Goal: Information Seeking & Learning: Learn about a topic

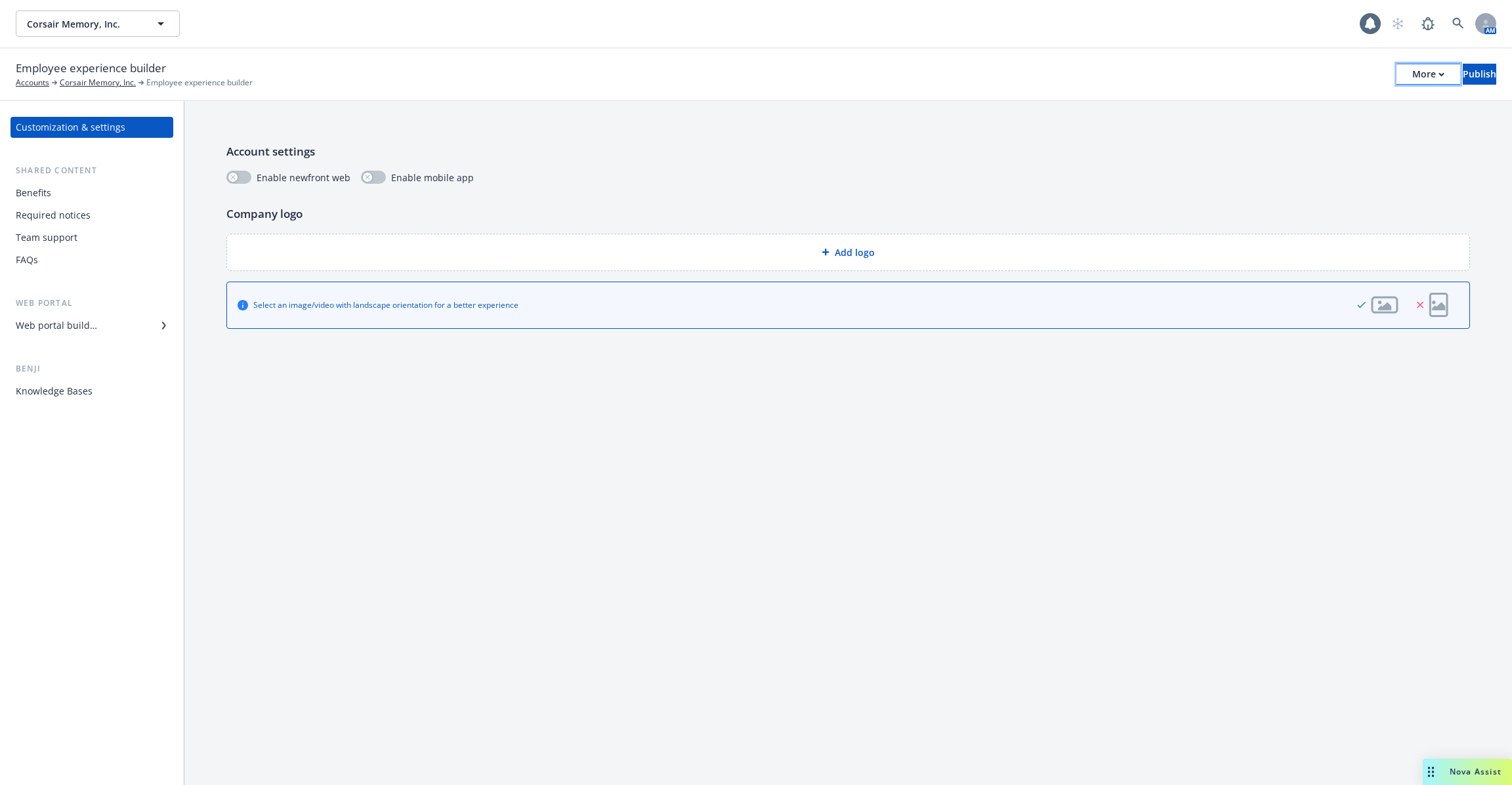
click at [1412, 79] on div "More" at bounding box center [1428, 74] width 32 height 20
click at [1371, 111] on link "Copy preview link" at bounding box center [1321, 104] width 194 height 26
click at [110, 191] on div "Benefits" at bounding box center [91, 192] width 152 height 21
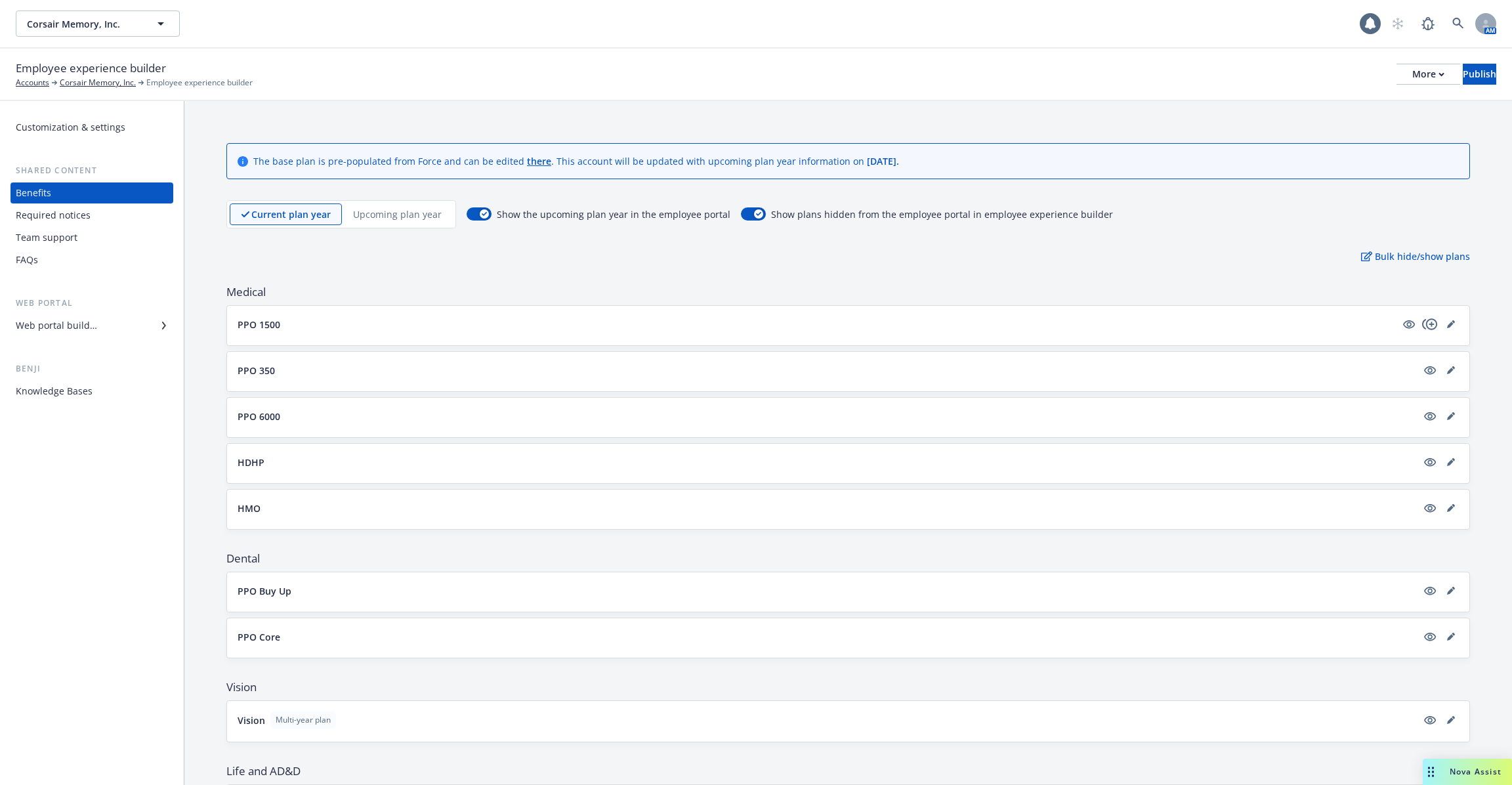
click at [73, 217] on div "Required notices" at bounding box center [53, 215] width 75 height 21
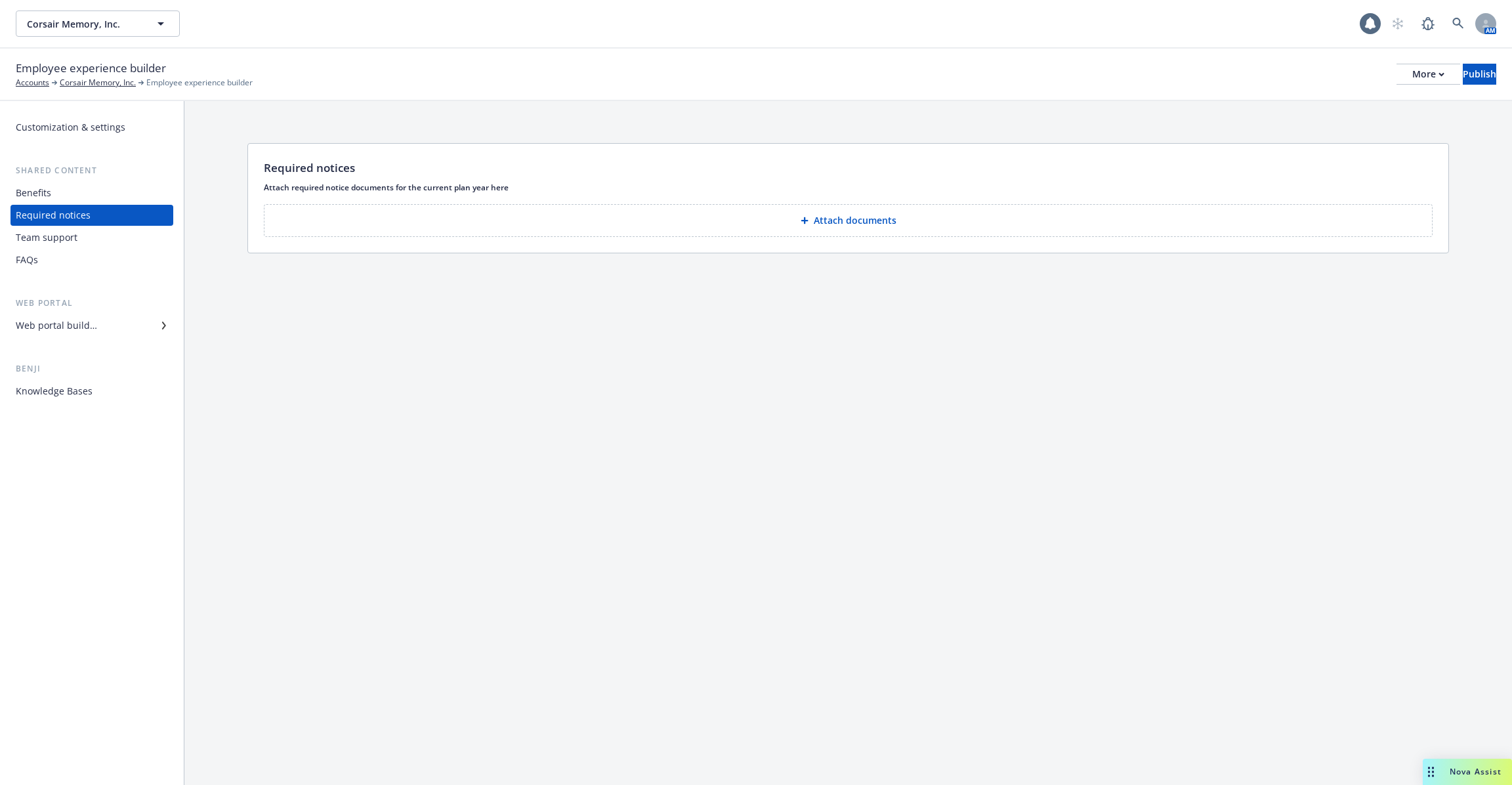
click at [66, 237] on div "Team support" at bounding box center [46, 237] width 62 height 21
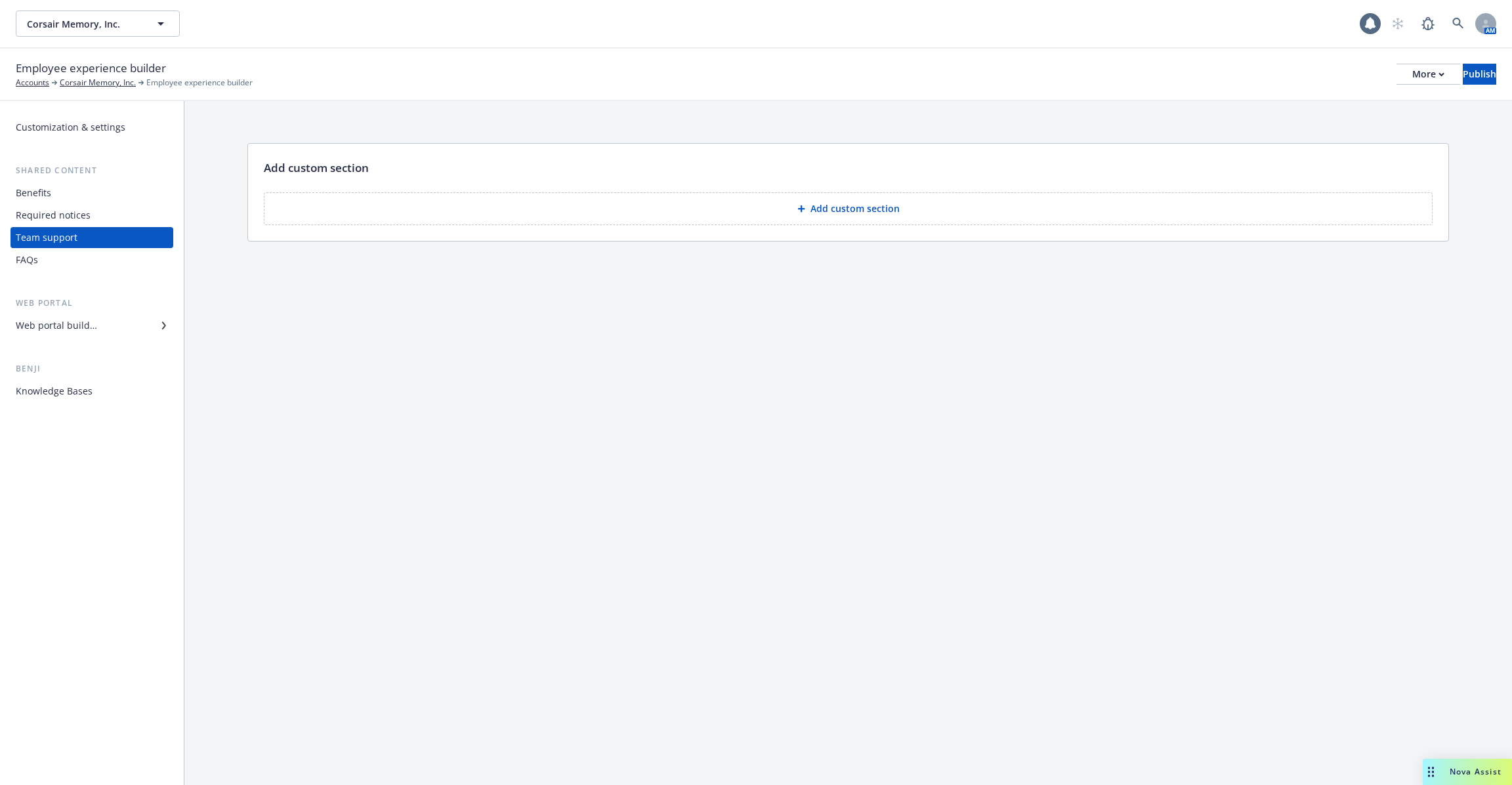
click at [63, 259] on div "FAQs" at bounding box center [91, 259] width 152 height 21
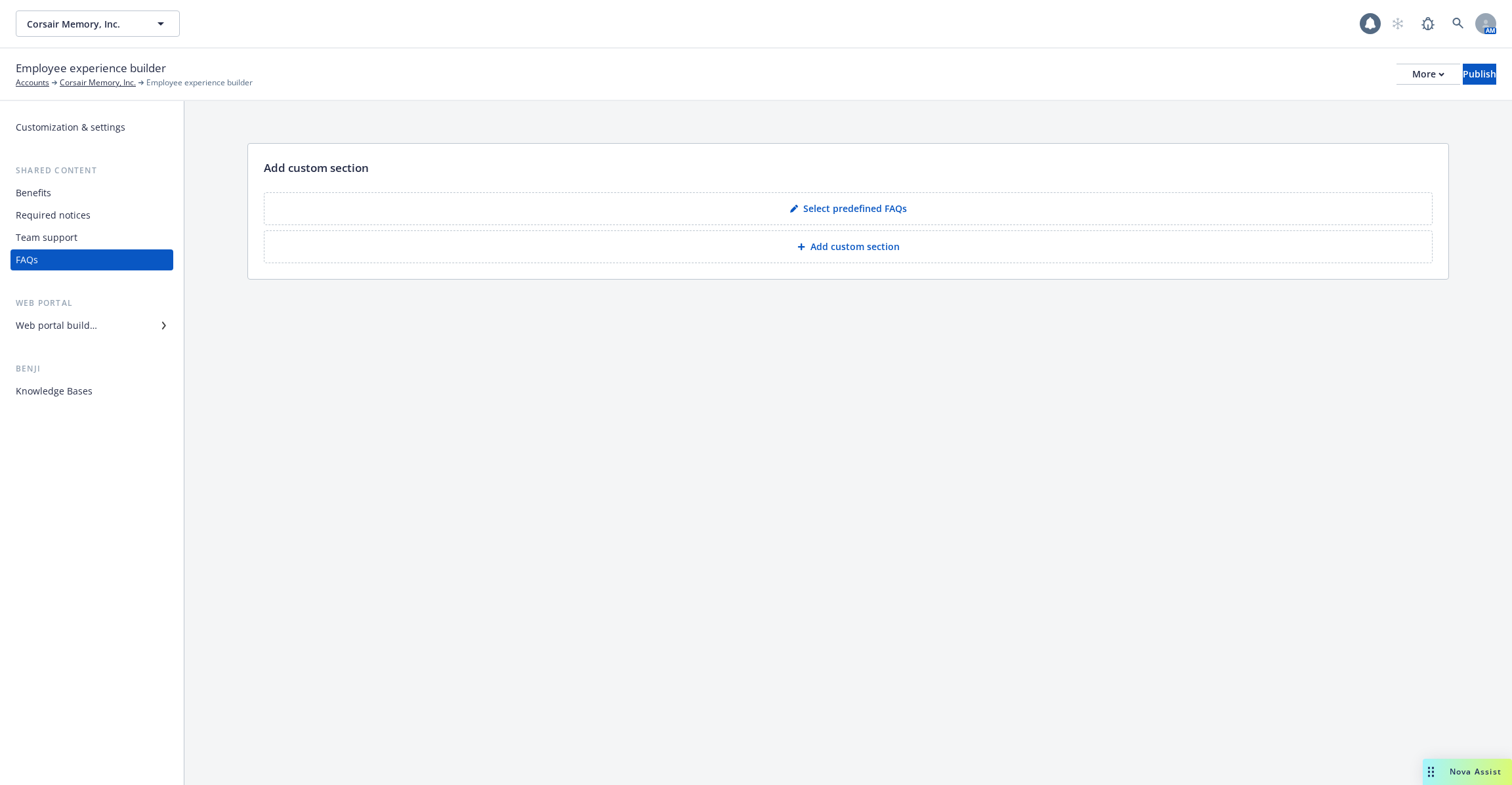
click at [117, 187] on div "Benefits" at bounding box center [91, 192] width 152 height 21
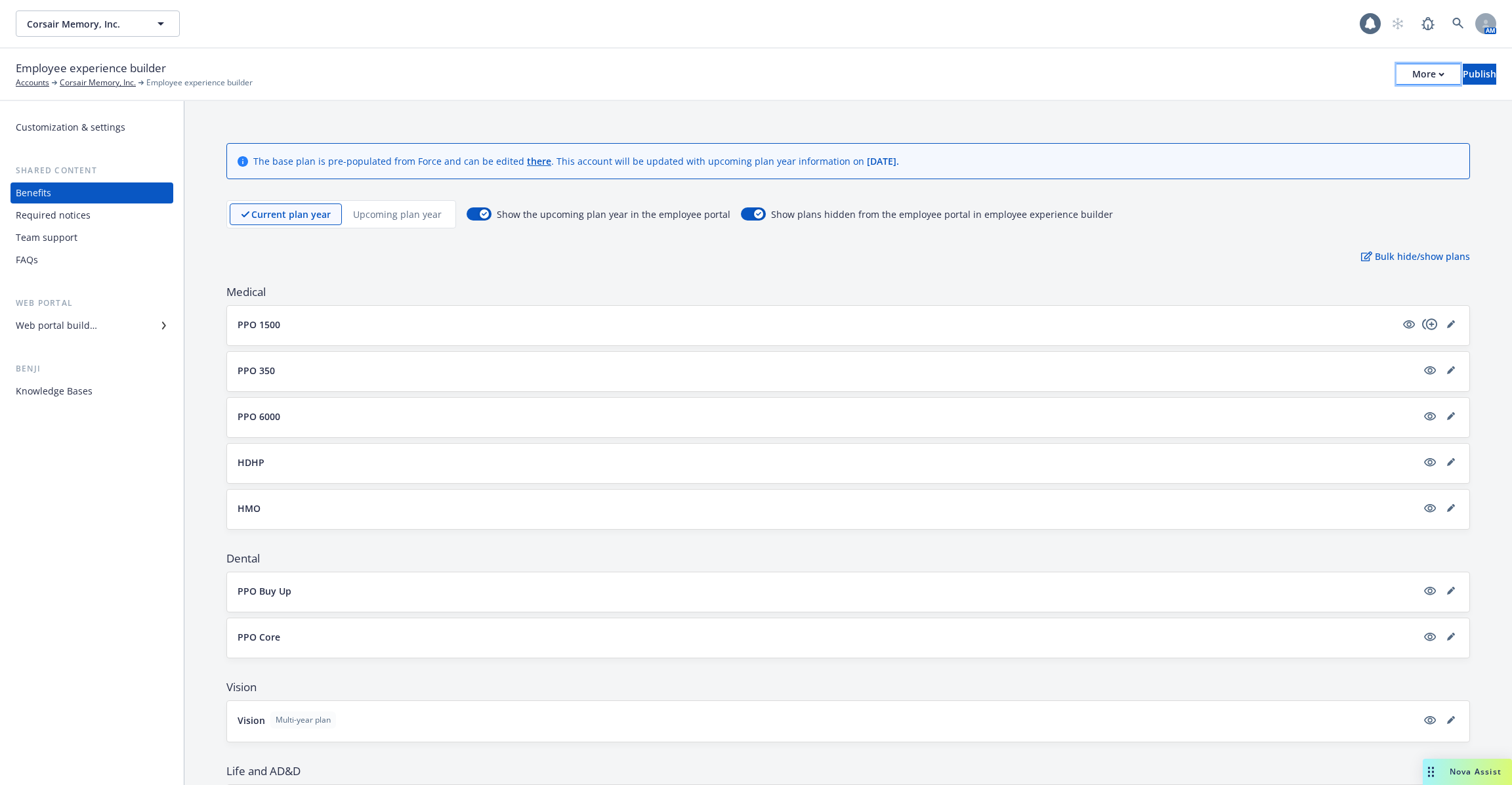
click at [1412, 79] on div "More" at bounding box center [1428, 74] width 32 height 20
click at [1412, 73] on div "More" at bounding box center [1428, 74] width 32 height 20
click at [1463, 82] on div "Publish" at bounding box center [1479, 74] width 34 height 20
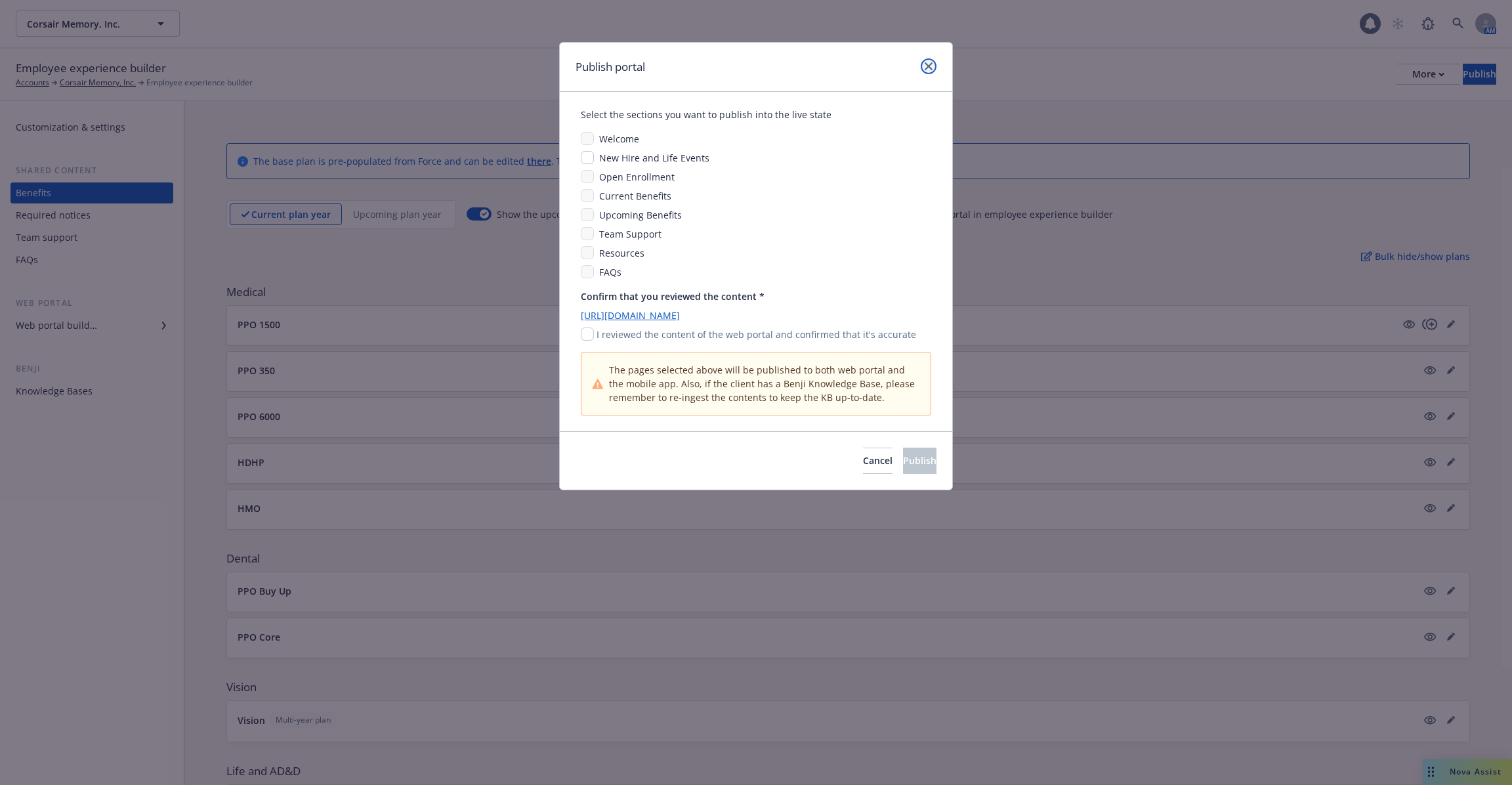
click at [934, 69] on link "close" at bounding box center [929, 66] width 16 height 16
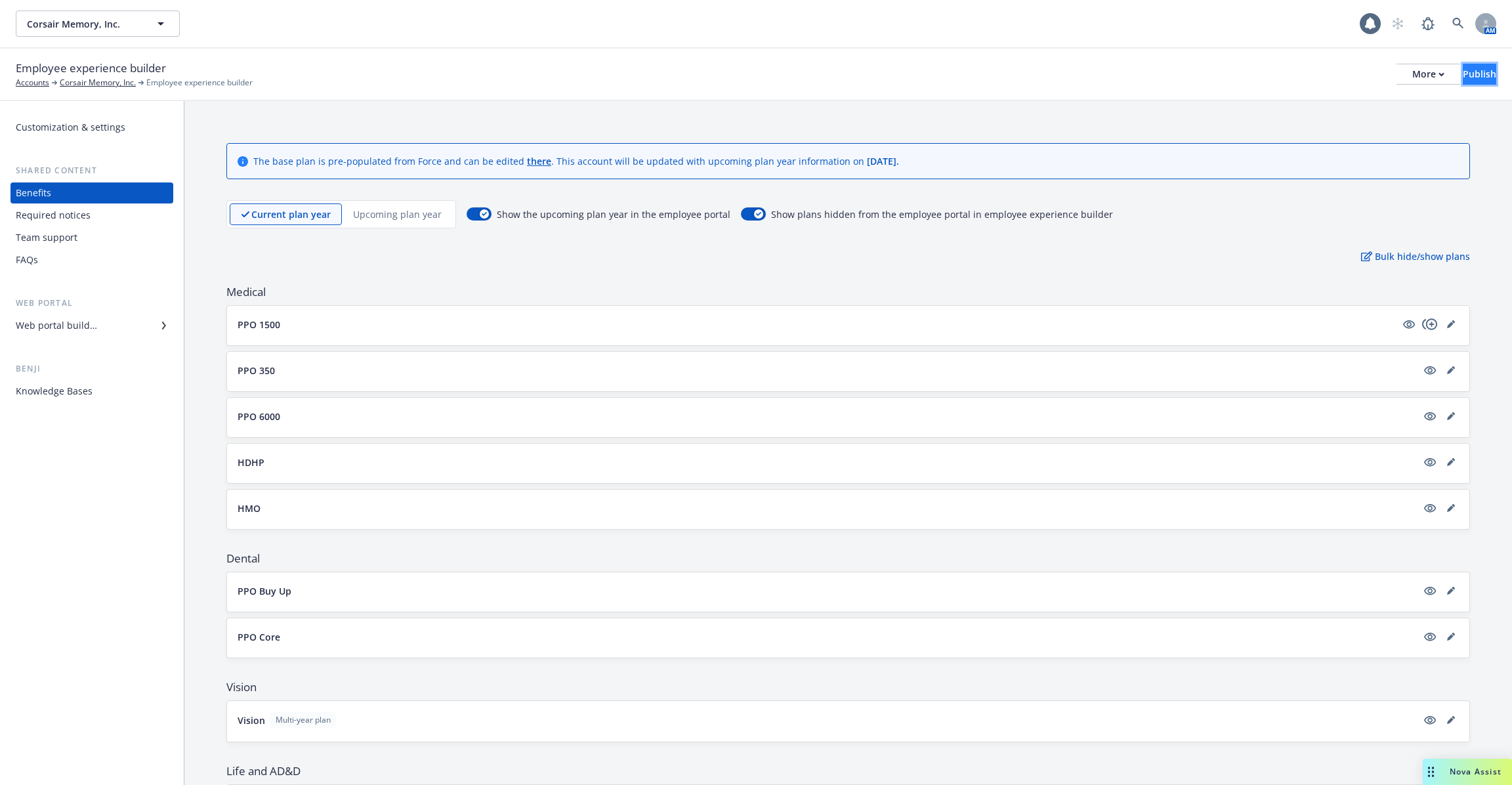
click at [1463, 76] on div "Publish" at bounding box center [1479, 74] width 34 height 20
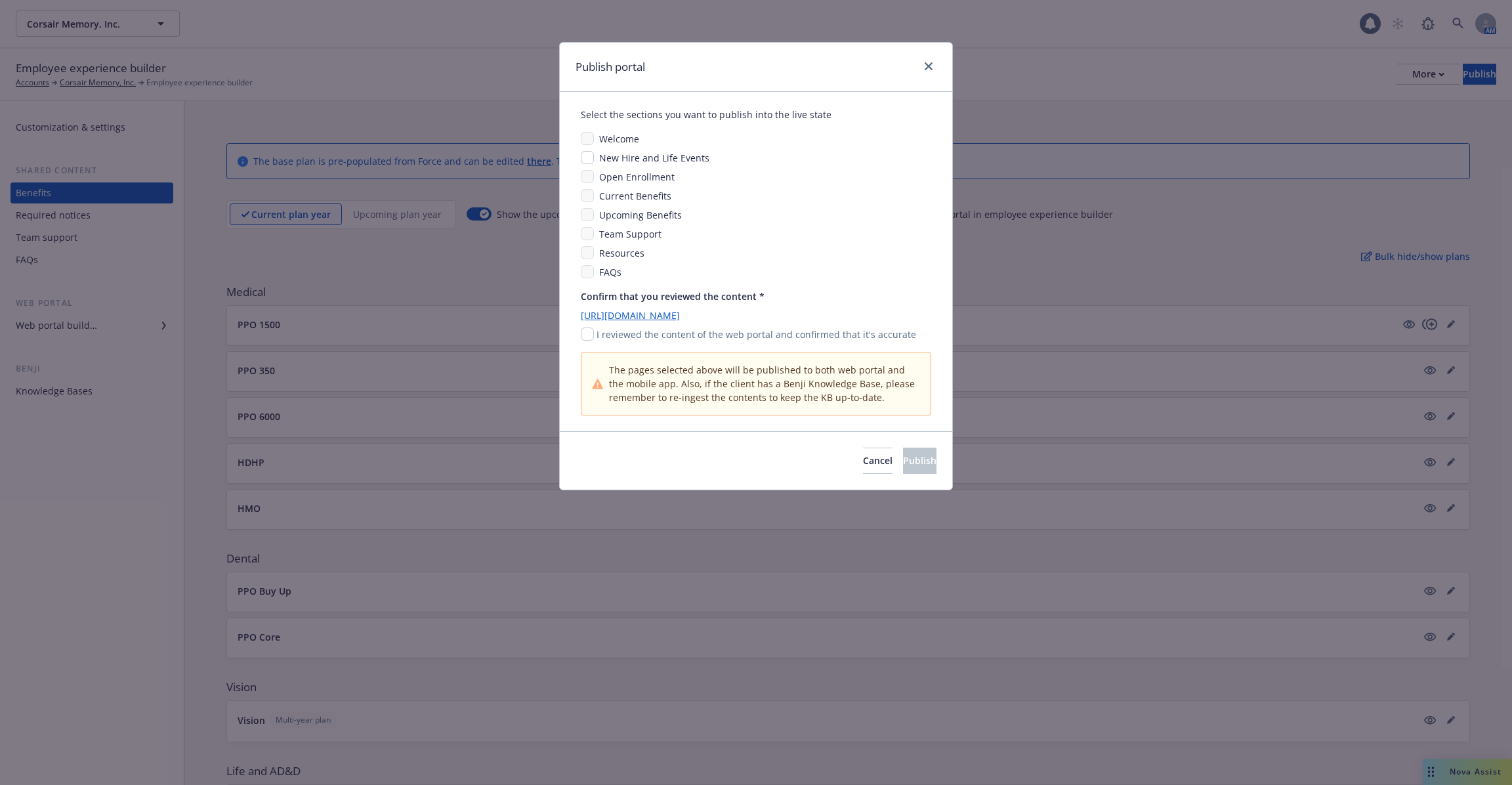
click at [595, 208] on div "Upcoming Benefits" at bounding box center [639, 214] width 91 height 14
click at [587, 158] on input "checkbox" at bounding box center [587, 157] width 13 height 13
checkbox input "false"
click at [586, 185] on div "Welcome New Hire and Life Events Open Enrollment Current Benefits Upcoming Bene…" at bounding box center [756, 205] width 350 height 147
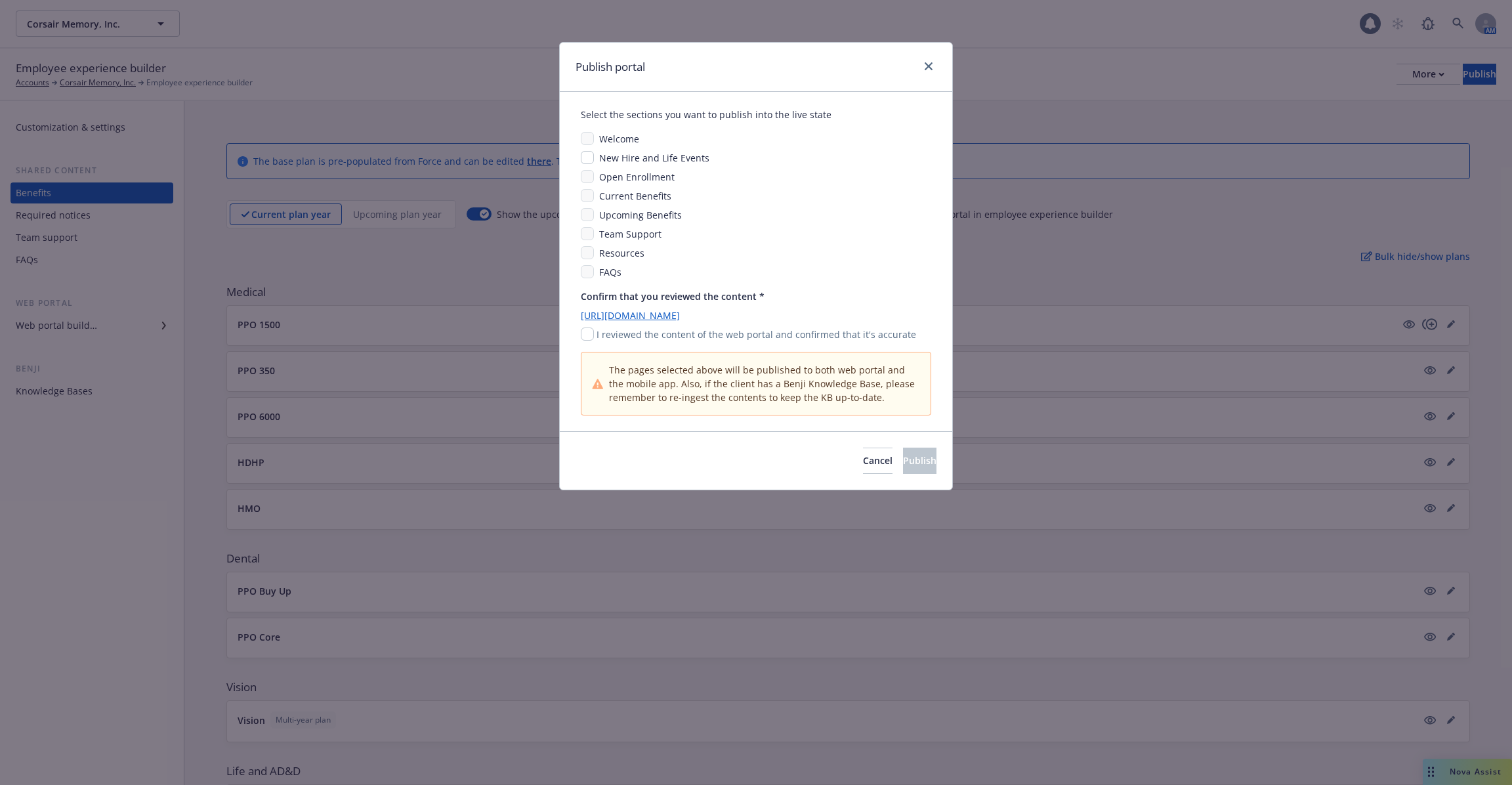
click at [586, 207] on div "Welcome New Hire and Life Events Open Enrollment Current Benefits Upcoming Bene…" at bounding box center [756, 205] width 350 height 147
click at [588, 334] on input "checkbox" at bounding box center [587, 334] width 13 height 13
click at [592, 237] on div "Team Support" at bounding box center [756, 234] width 350 height 14
click at [588, 334] on input "checkbox" at bounding box center [587, 334] width 13 height 13
checkbox input "false"
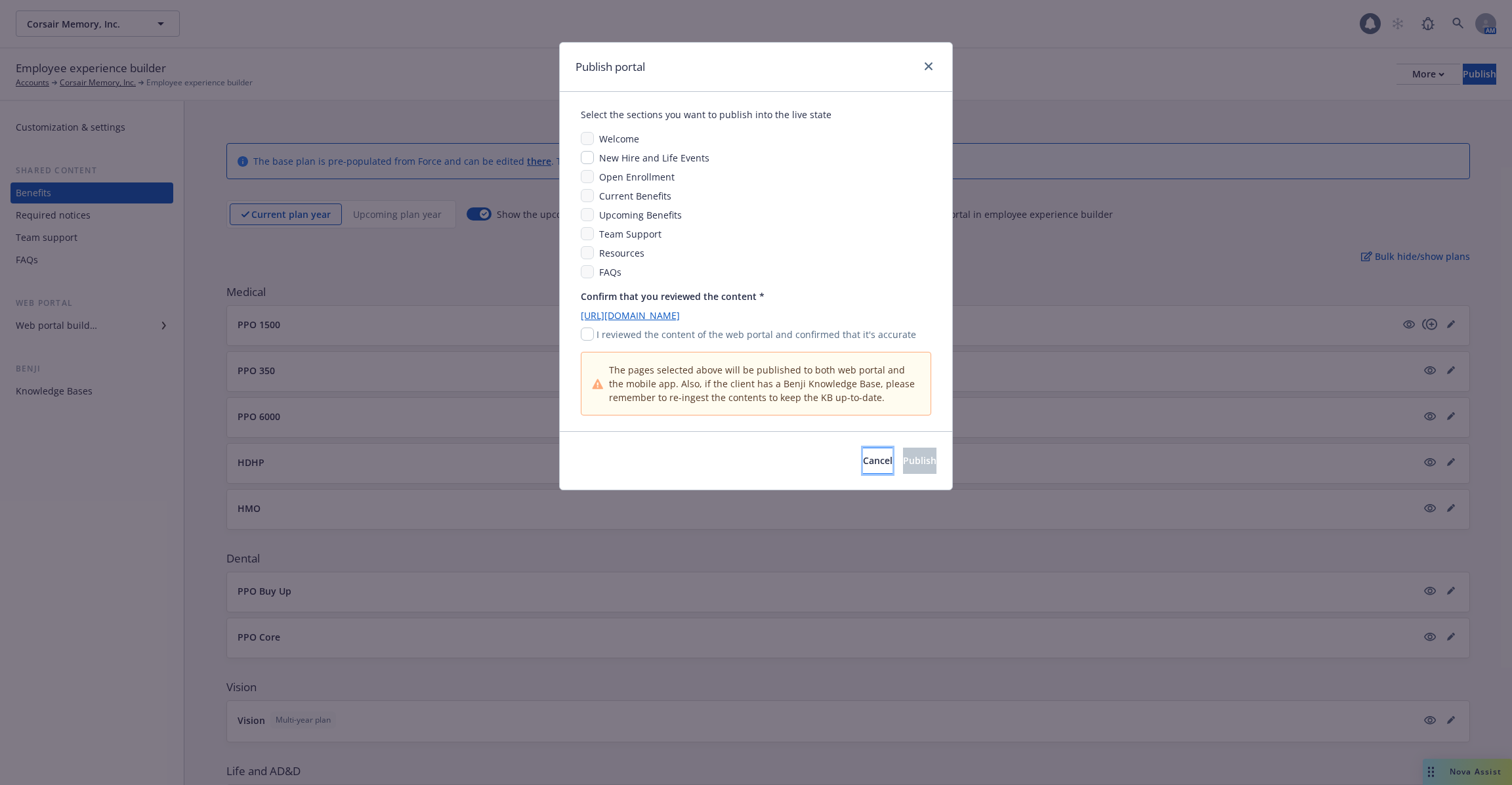
click at [863, 471] on button "Cancel" at bounding box center [878, 460] width 30 height 26
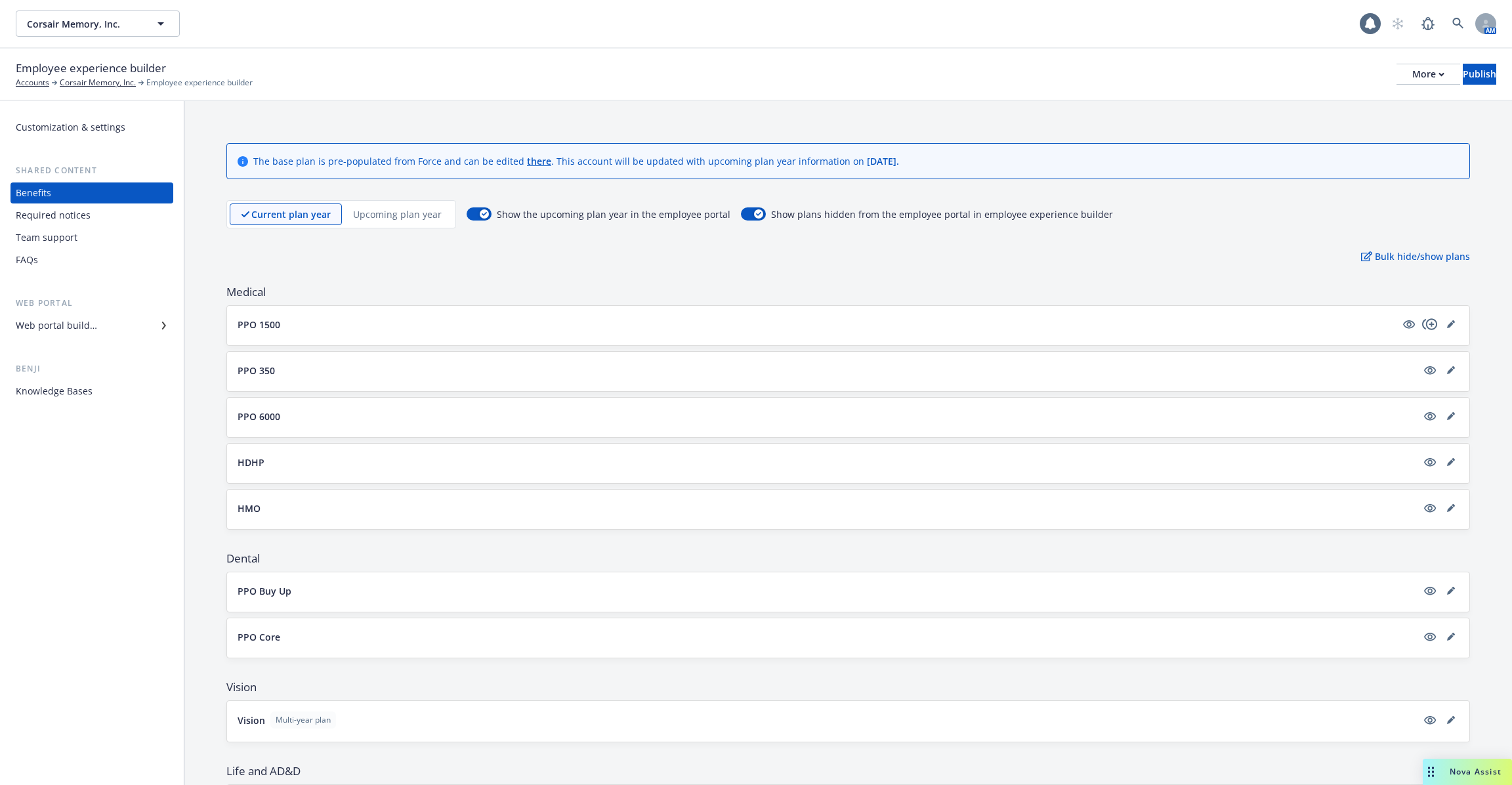
click at [669, 320] on button "PPO 1500" at bounding box center [817, 325] width 1159 height 14
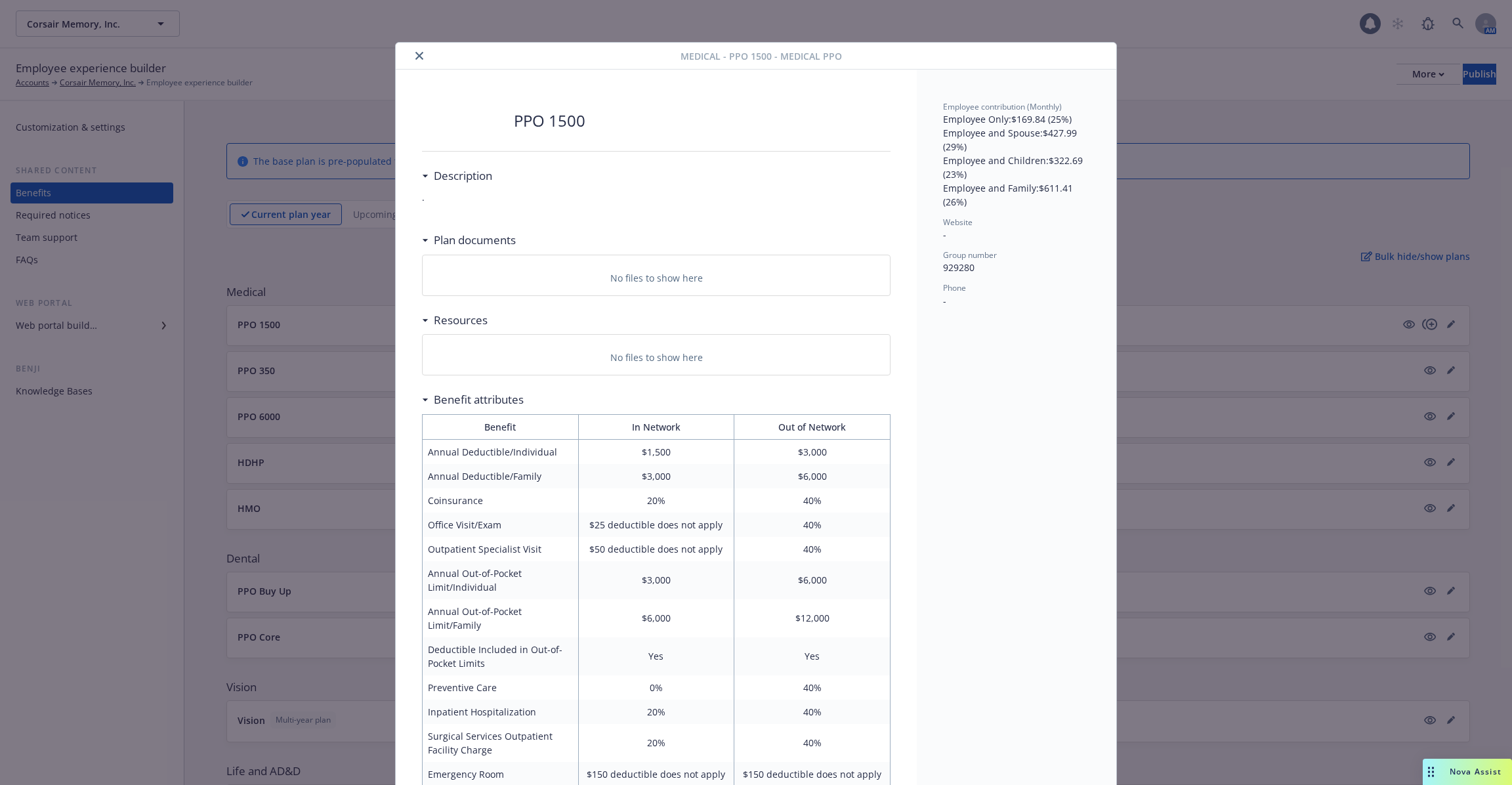
click at [495, 171] on div "Description" at bounding box center [656, 175] width 469 height 27
drag, startPoint x: 418, startPoint y: 198, endPoint x: 440, endPoint y: 198, distance: 22.0
click at [440, 198] on div "PPO 1500 Description . Plan documents No files to show here Resources No files …" at bounding box center [656, 625] width 521 height 1112
click at [440, 198] on p "." at bounding box center [656, 197] width 469 height 16
click at [416, 57] on icon "close" at bounding box center [419, 56] width 8 height 8
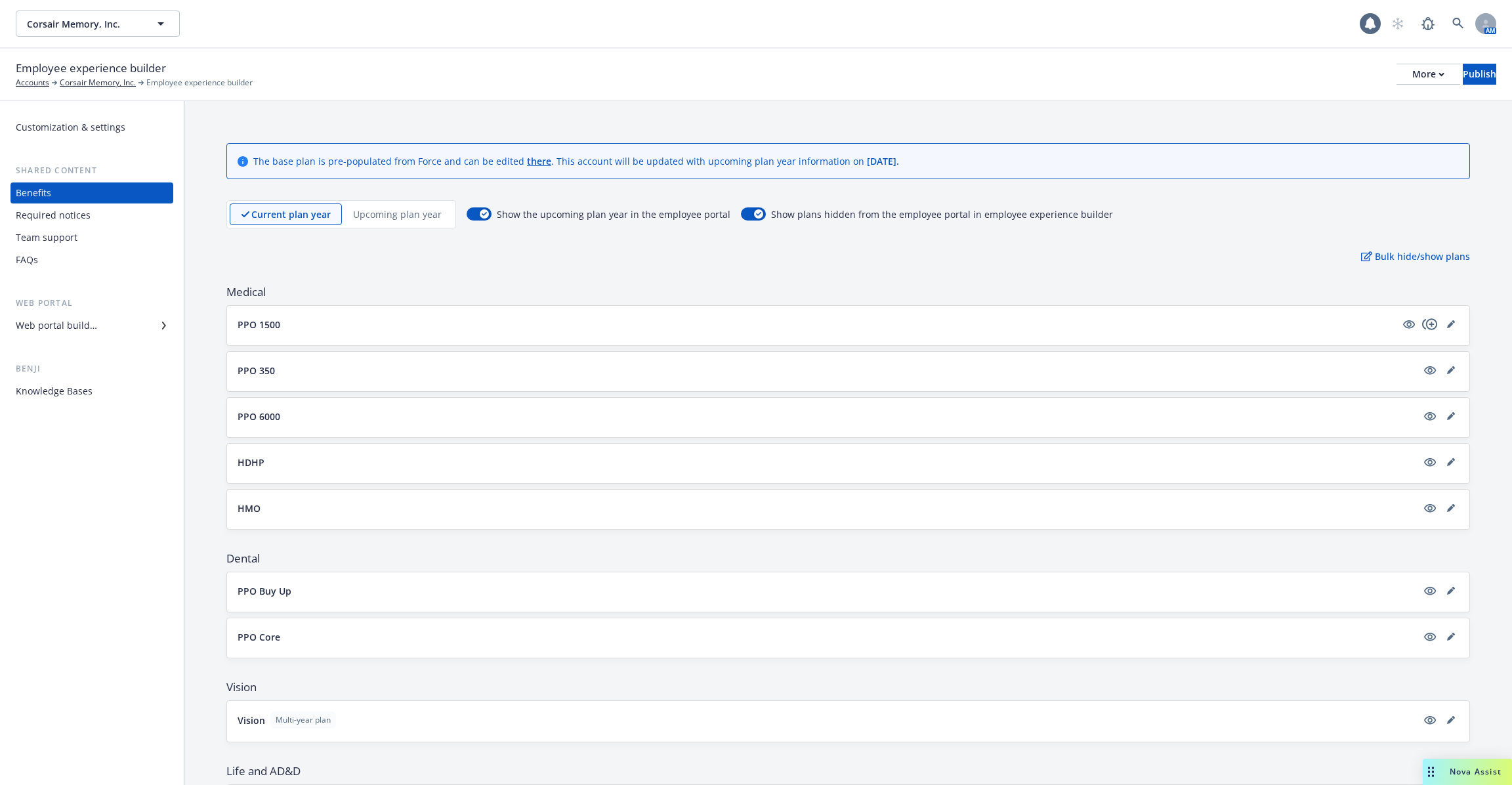
click at [326, 331] on div "PPO 1500" at bounding box center [848, 325] width 1221 height 18
click at [261, 326] on p "PPO 1500" at bounding box center [259, 325] width 43 height 14
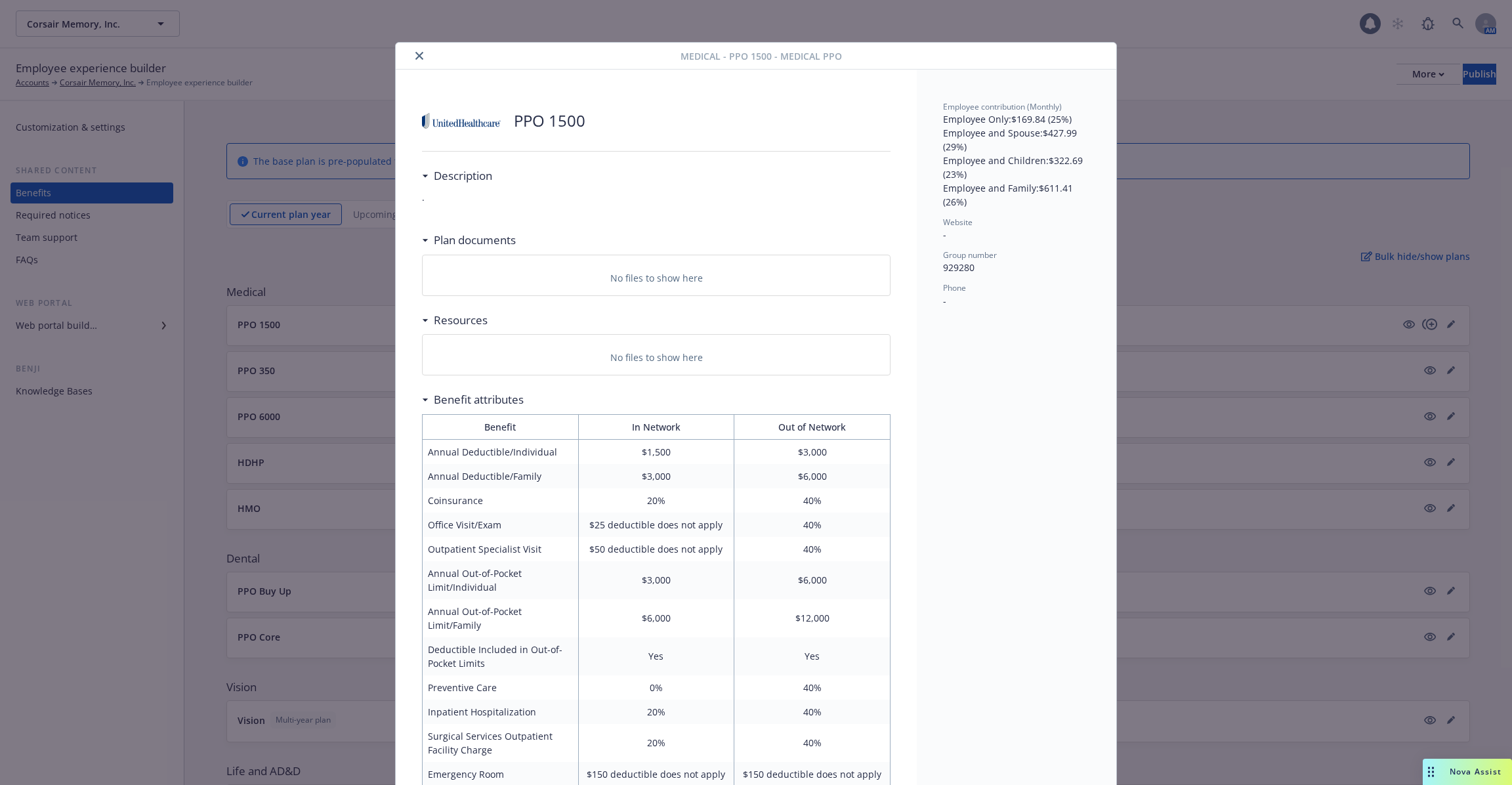
scroll to position [40, 0]
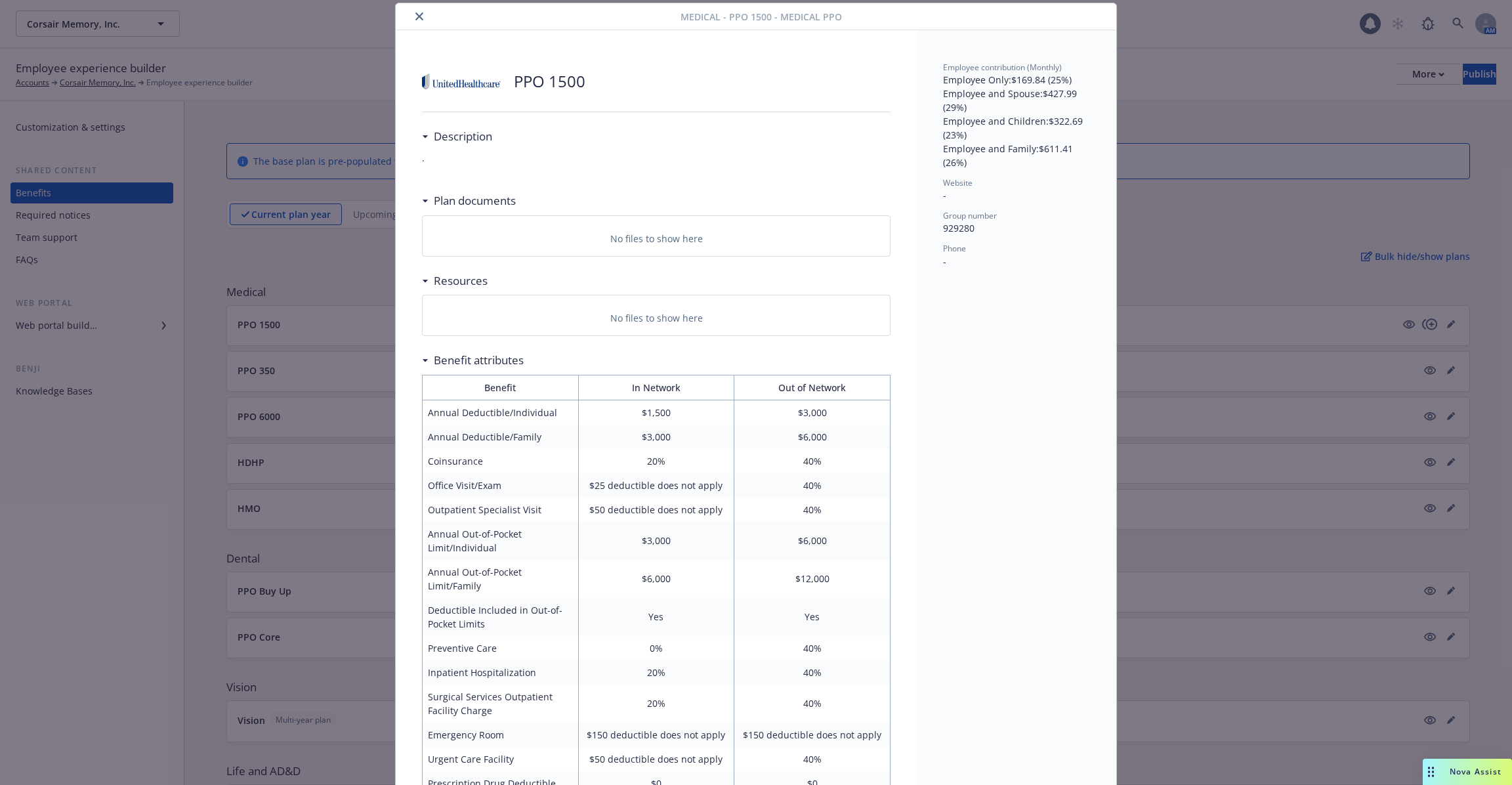
click at [190, 382] on div "Medical - PPO 1500 - Medical PPO PPO 1500 Description . Plan documents No files…" at bounding box center [756, 392] width 1512 height 785
click at [420, 21] on button "close" at bounding box center [419, 16] width 16 height 16
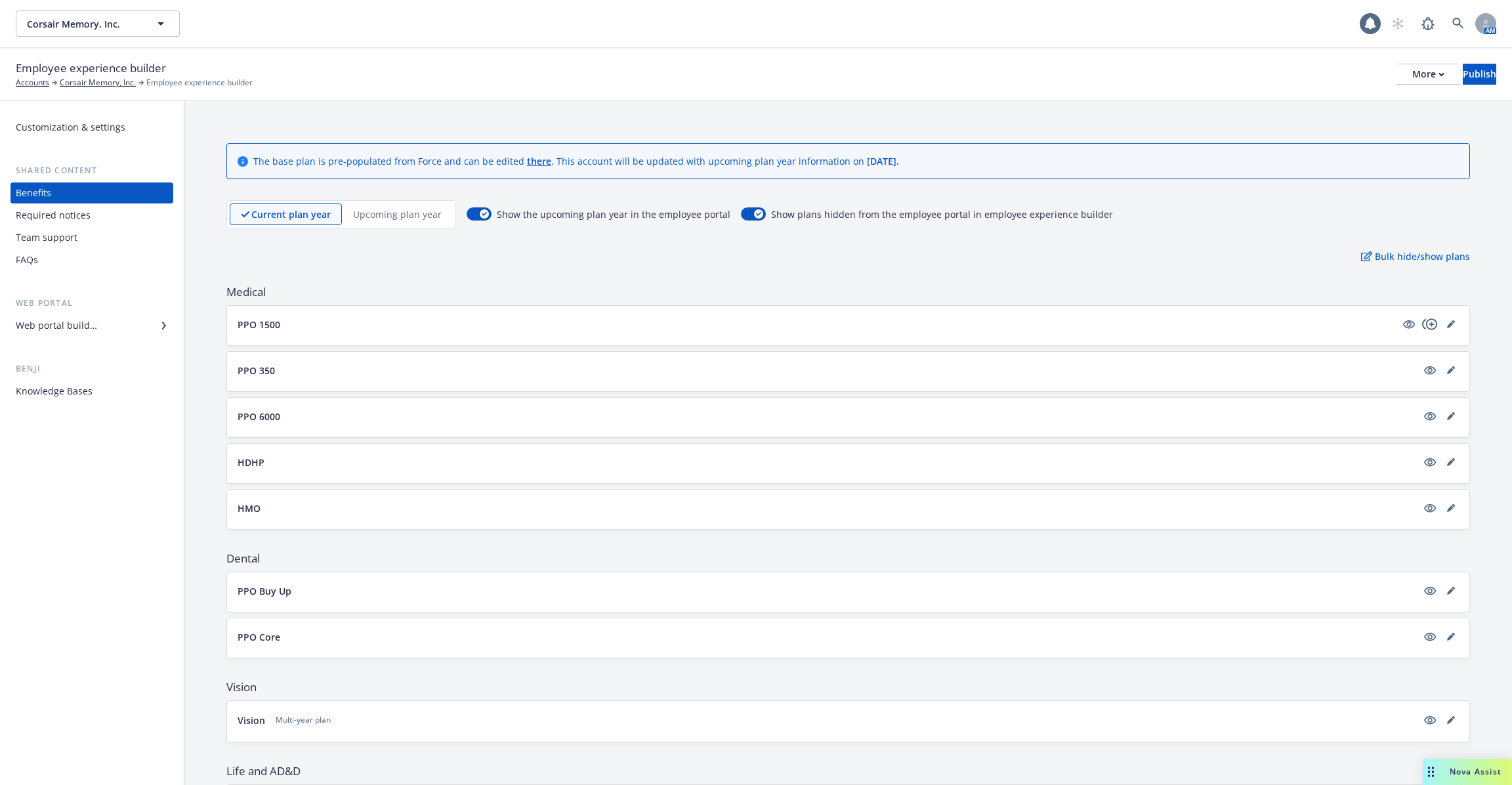
click at [241, 374] on p "PPO 350" at bounding box center [255, 370] width 37 height 14
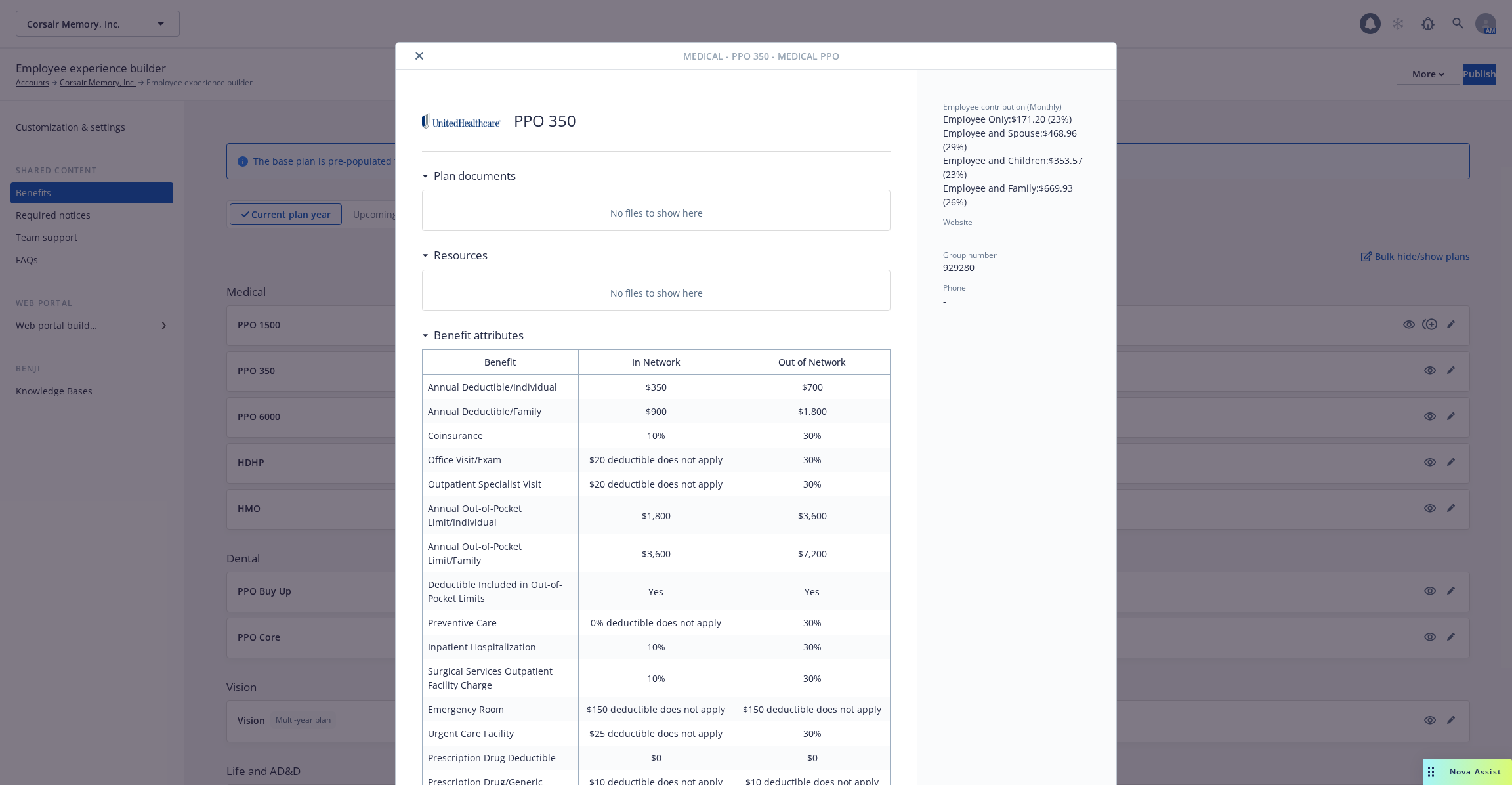
scroll to position [40, 0]
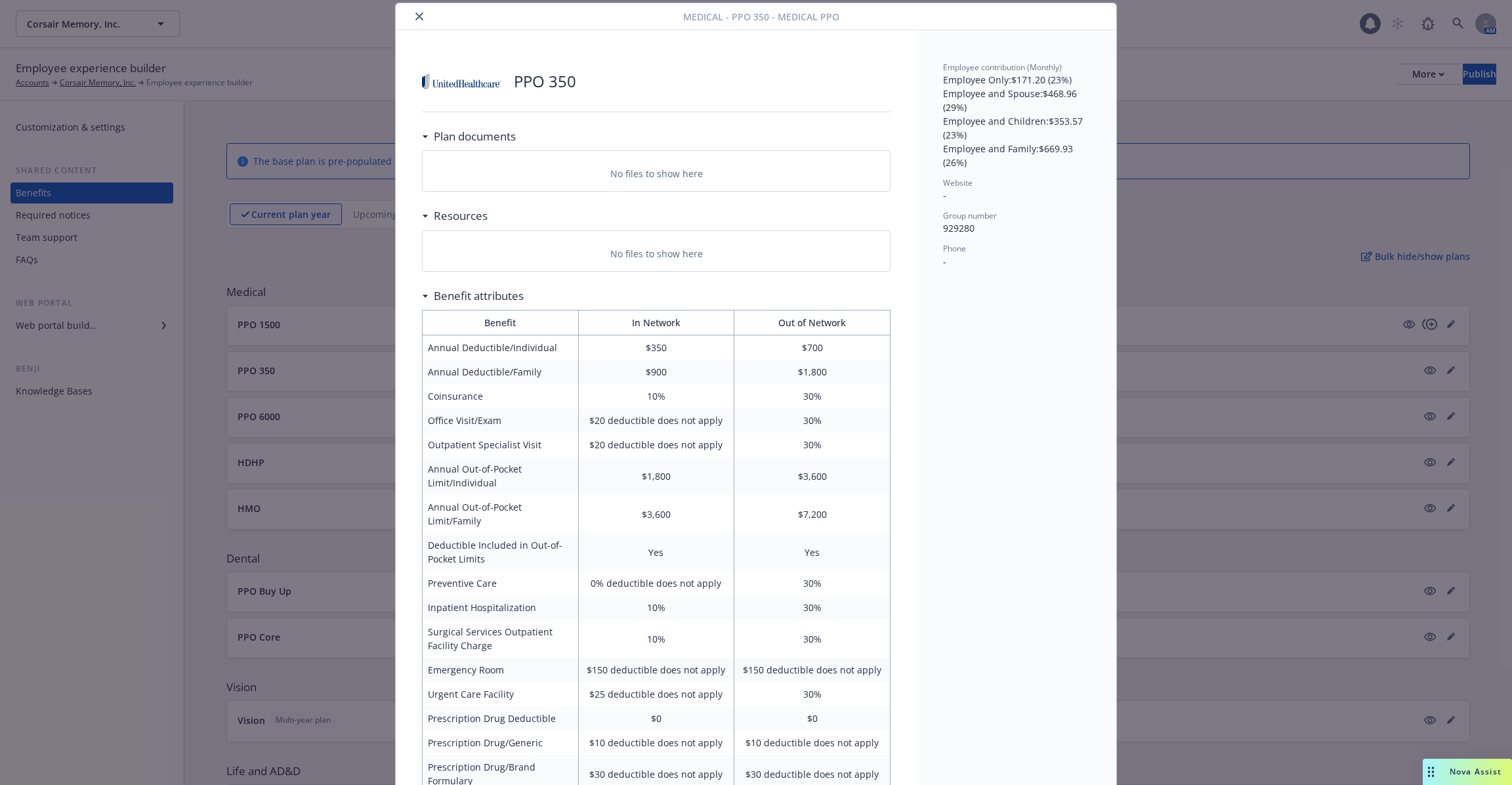
click at [325, 232] on div "Medical - PPO 350 - Medical PPO PPO 350 Plan documents No files to show here Re…" at bounding box center [756, 392] width 1512 height 785
click at [435, 22] on div at bounding box center [542, 16] width 283 height 16
click at [421, 20] on button "close" at bounding box center [419, 16] width 16 height 16
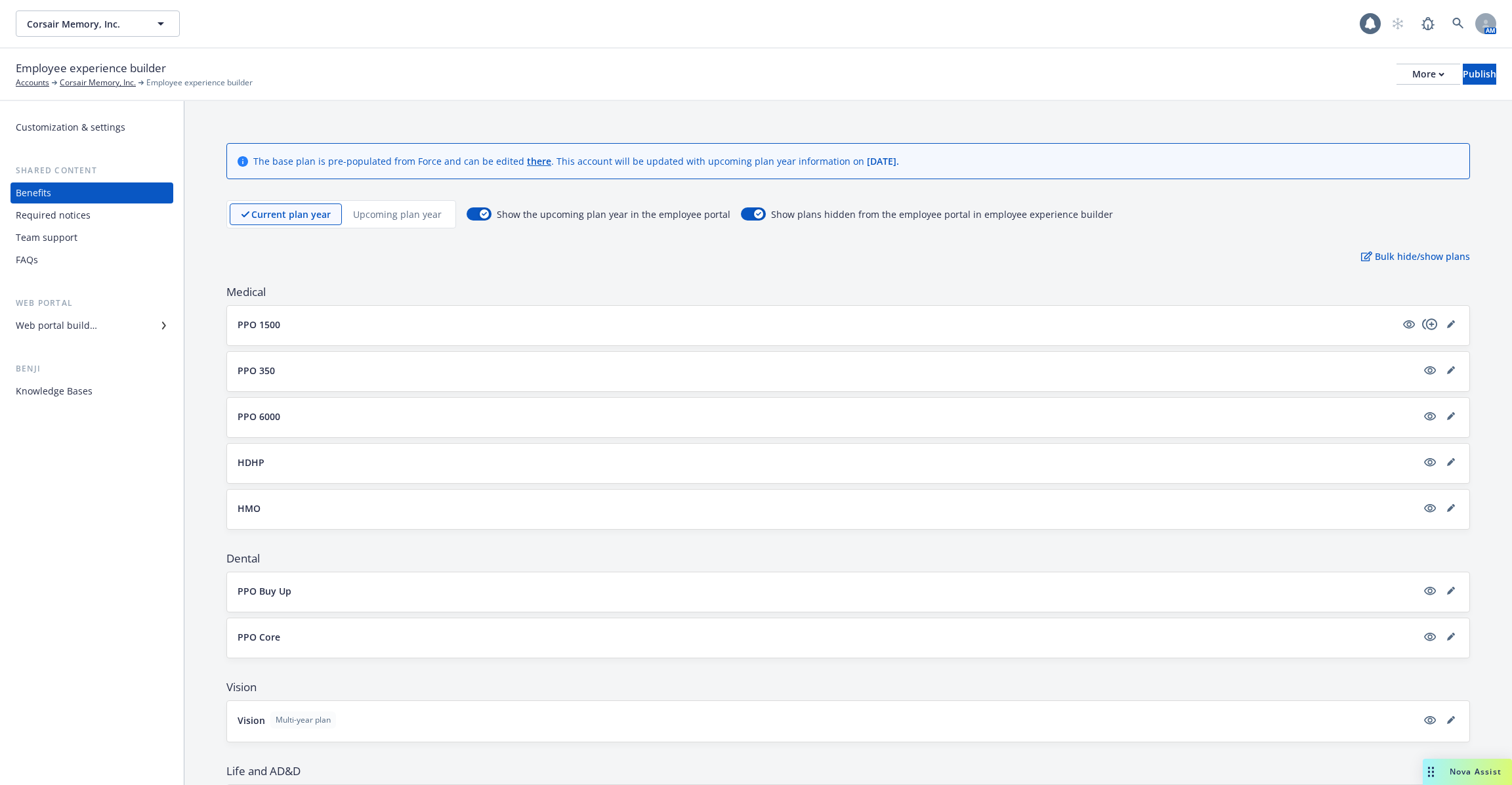
click at [245, 424] on div "PPO 6000" at bounding box center [849, 418] width 1243 height 40
click at [256, 409] on p "PPO 6000" at bounding box center [259, 416] width 43 height 14
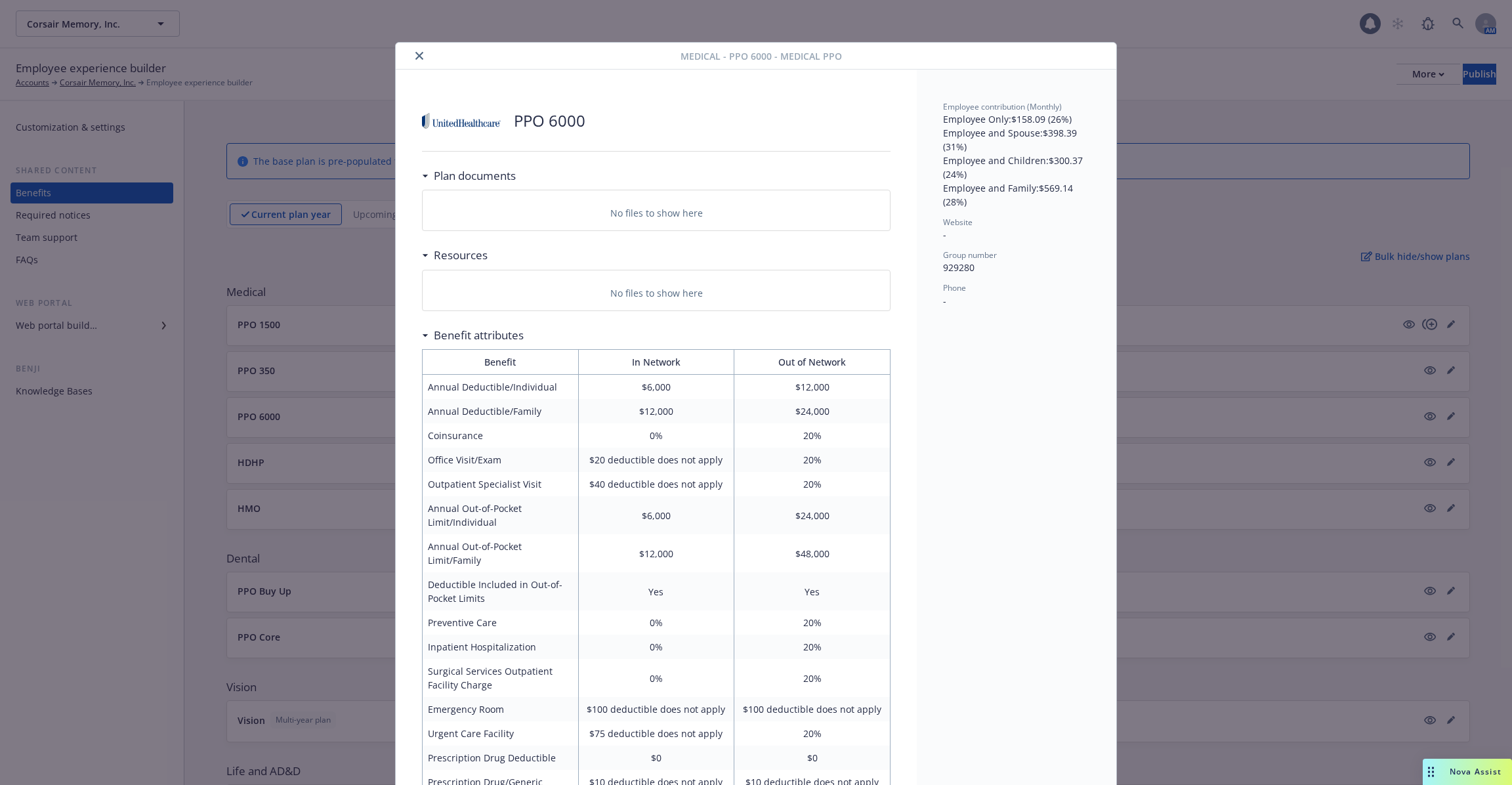
click at [421, 52] on icon "close" at bounding box center [419, 56] width 8 height 8
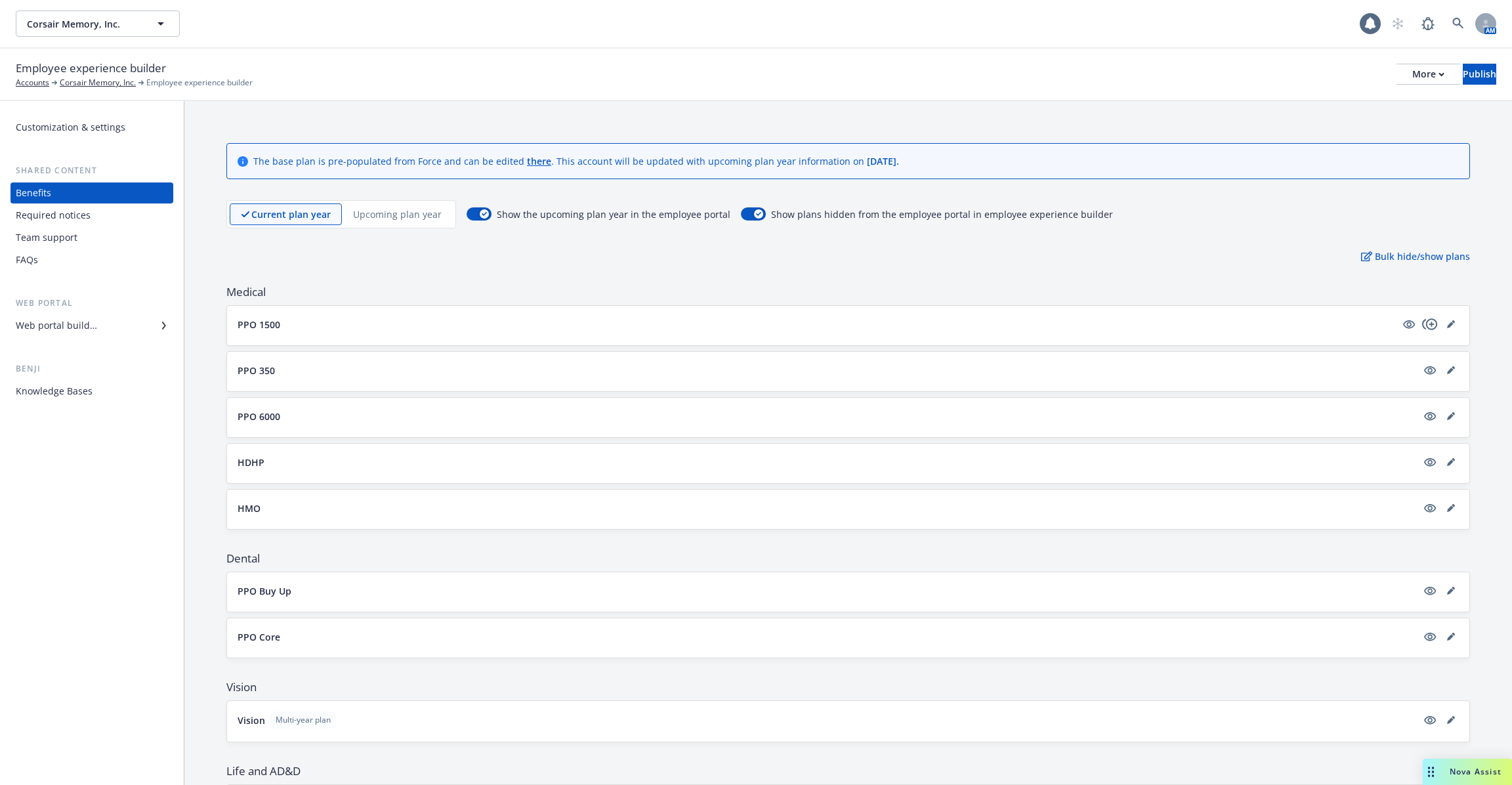
click at [246, 494] on div "HMO" at bounding box center [849, 509] width 1243 height 40
click at [246, 502] on p "HMO" at bounding box center [249, 508] width 23 height 14
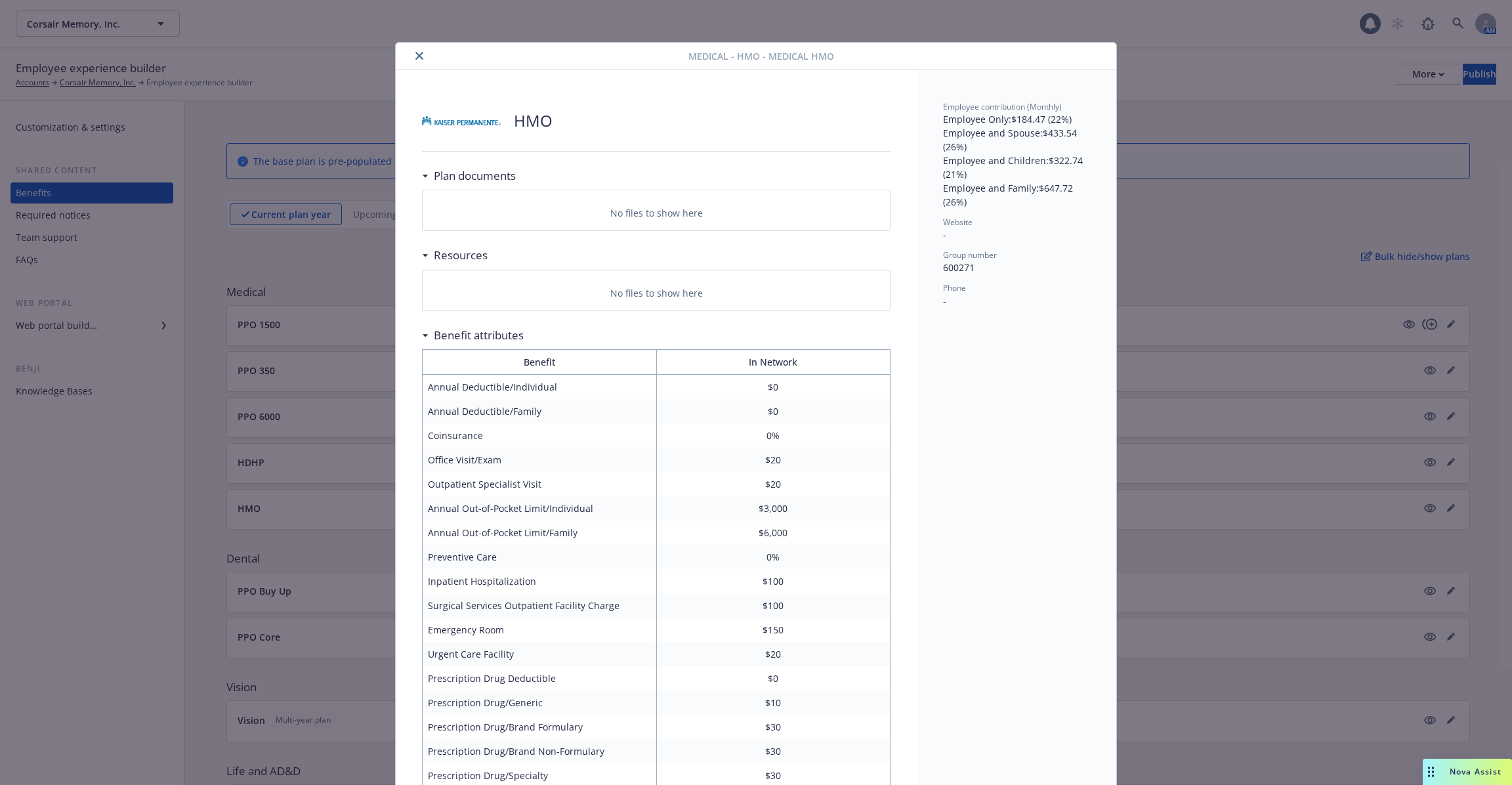
scroll to position [40, 0]
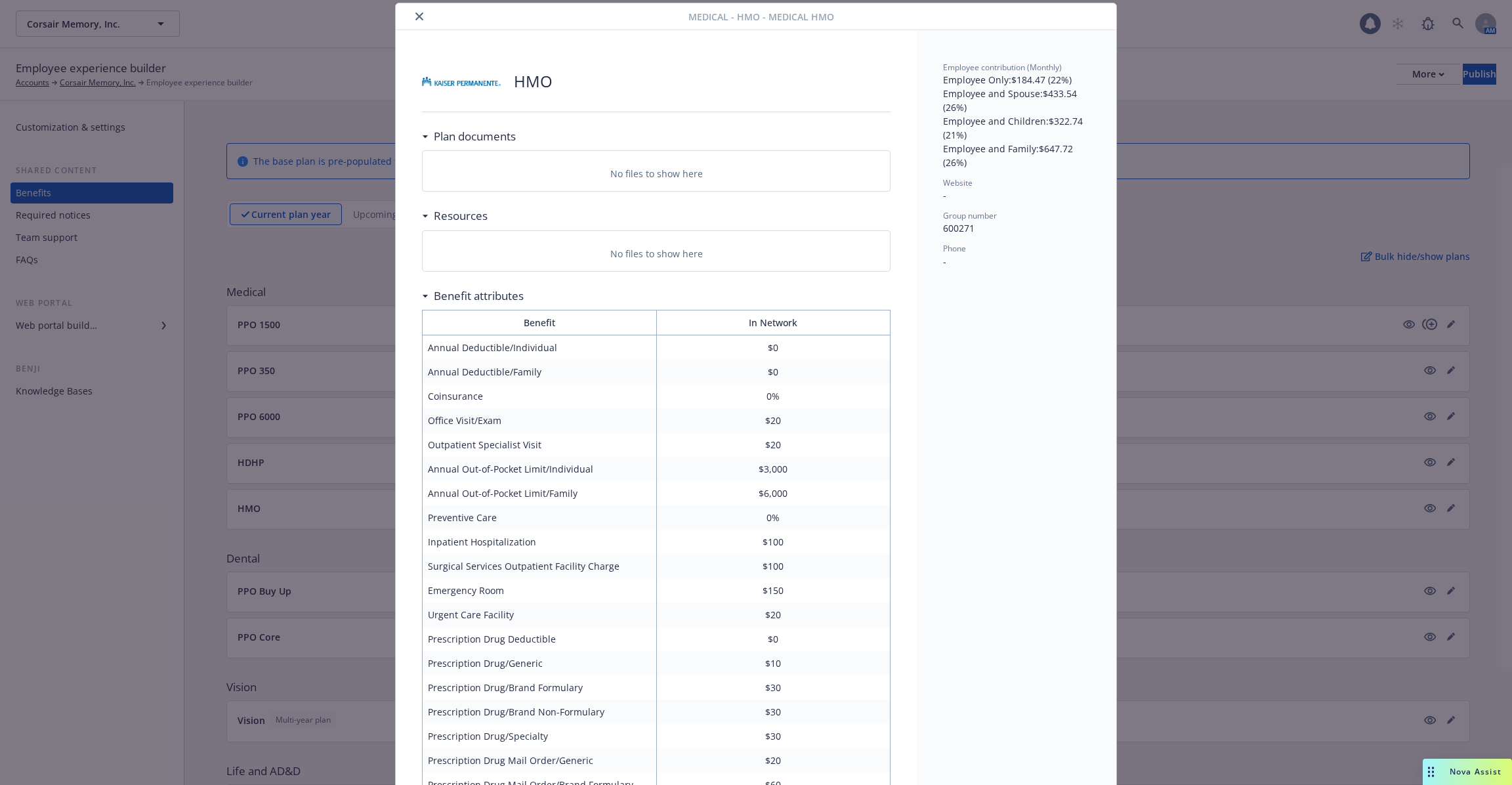
click at [417, 18] on icon "close" at bounding box center [419, 16] width 8 height 8
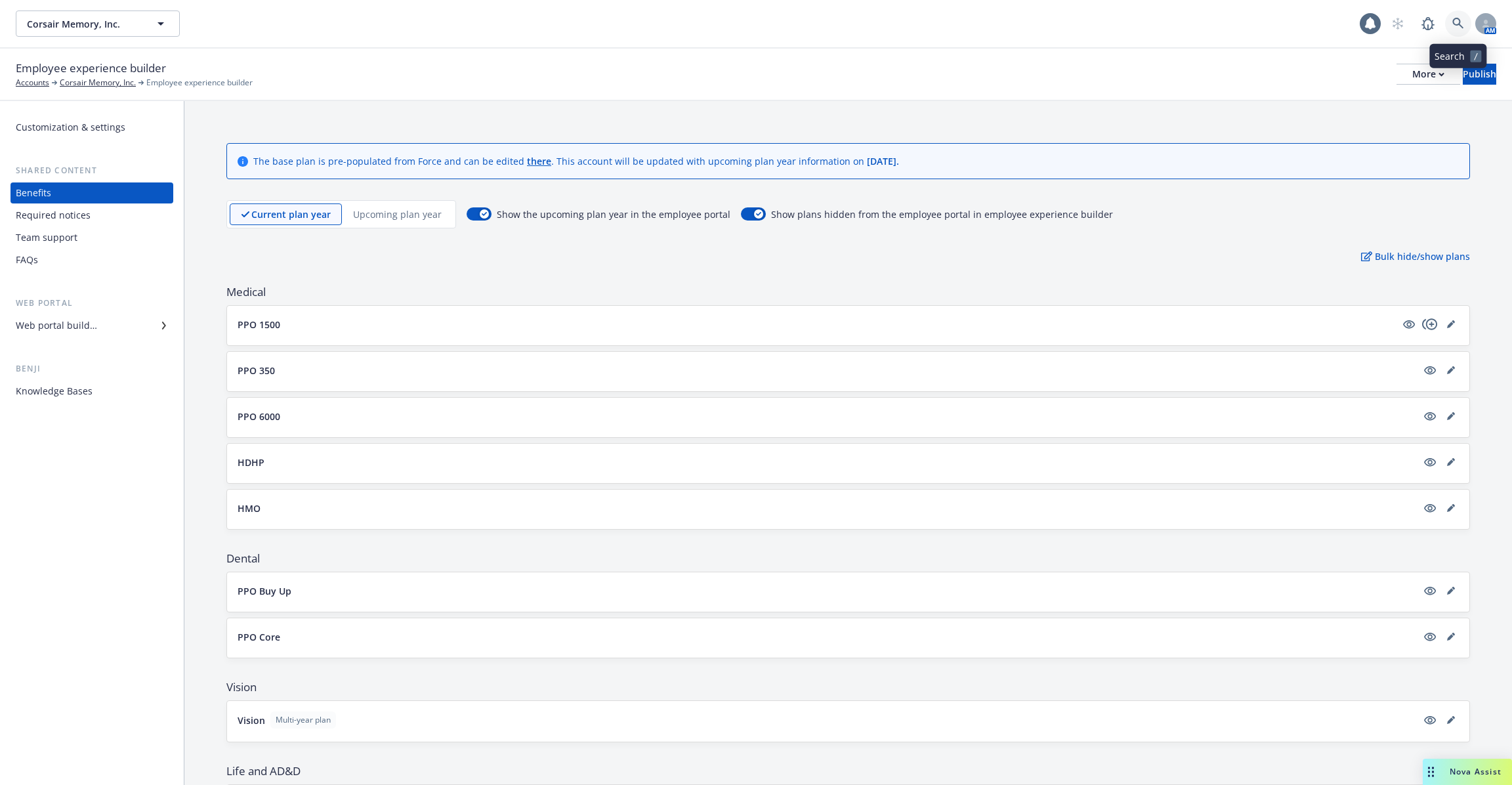
click at [1463, 22] on icon at bounding box center [1458, 24] width 12 height 12
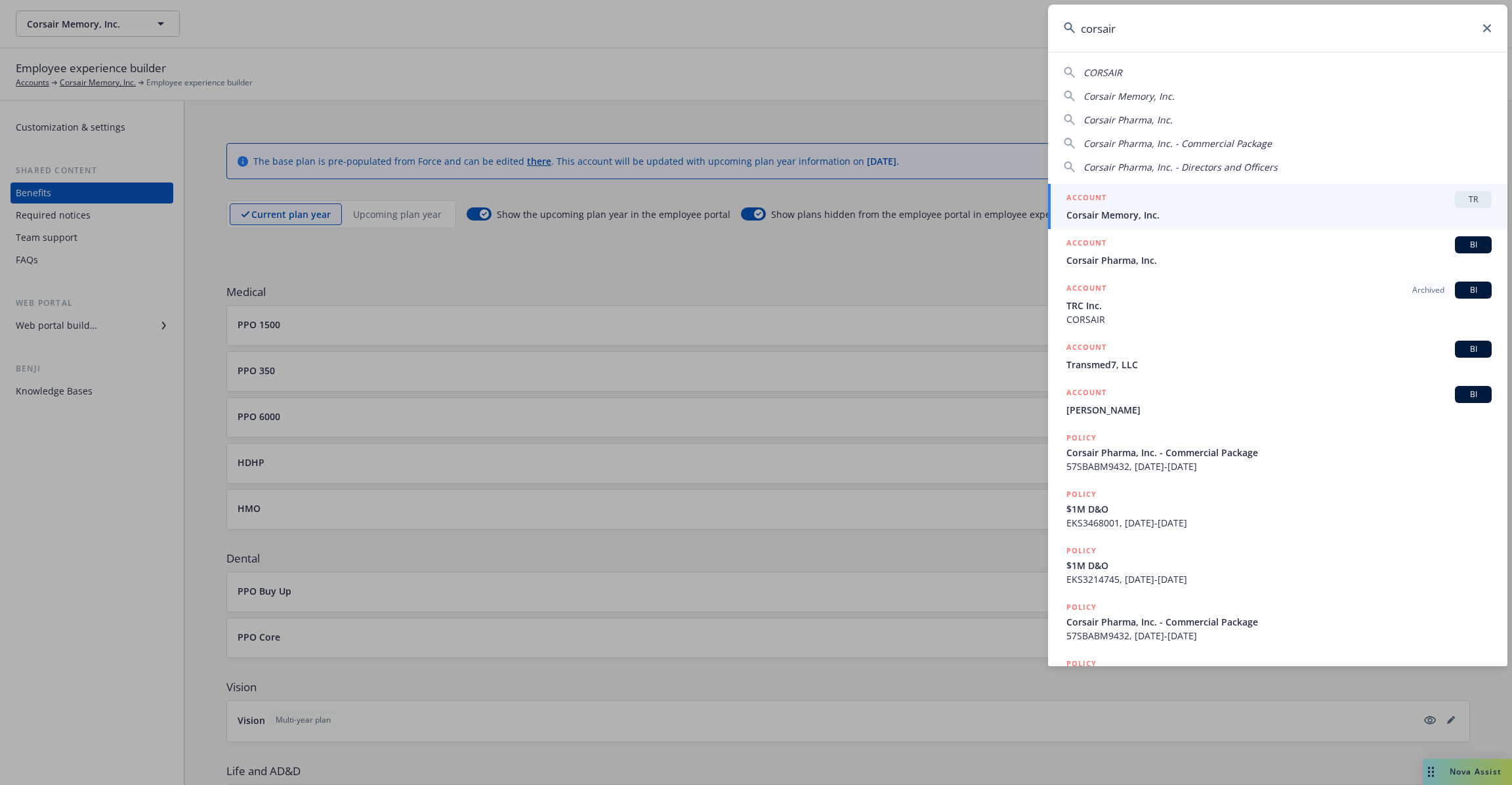
type input "corsair"
